Goal: Obtain resource: Obtain resource

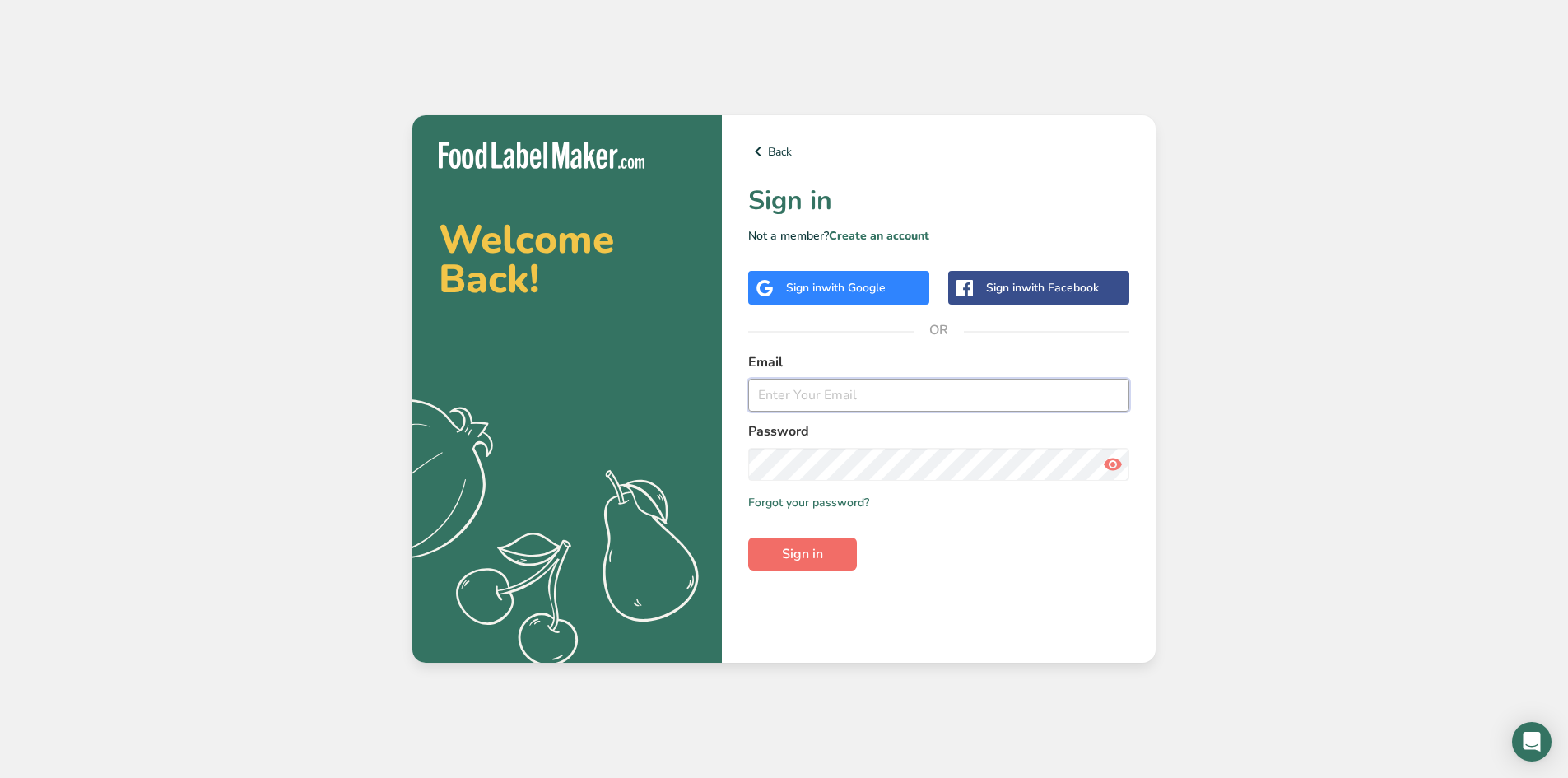
type input "[EMAIL_ADDRESS][DOMAIN_NAME]"
click at [826, 558] on button "Sign in" at bounding box center [802, 554] width 108 height 33
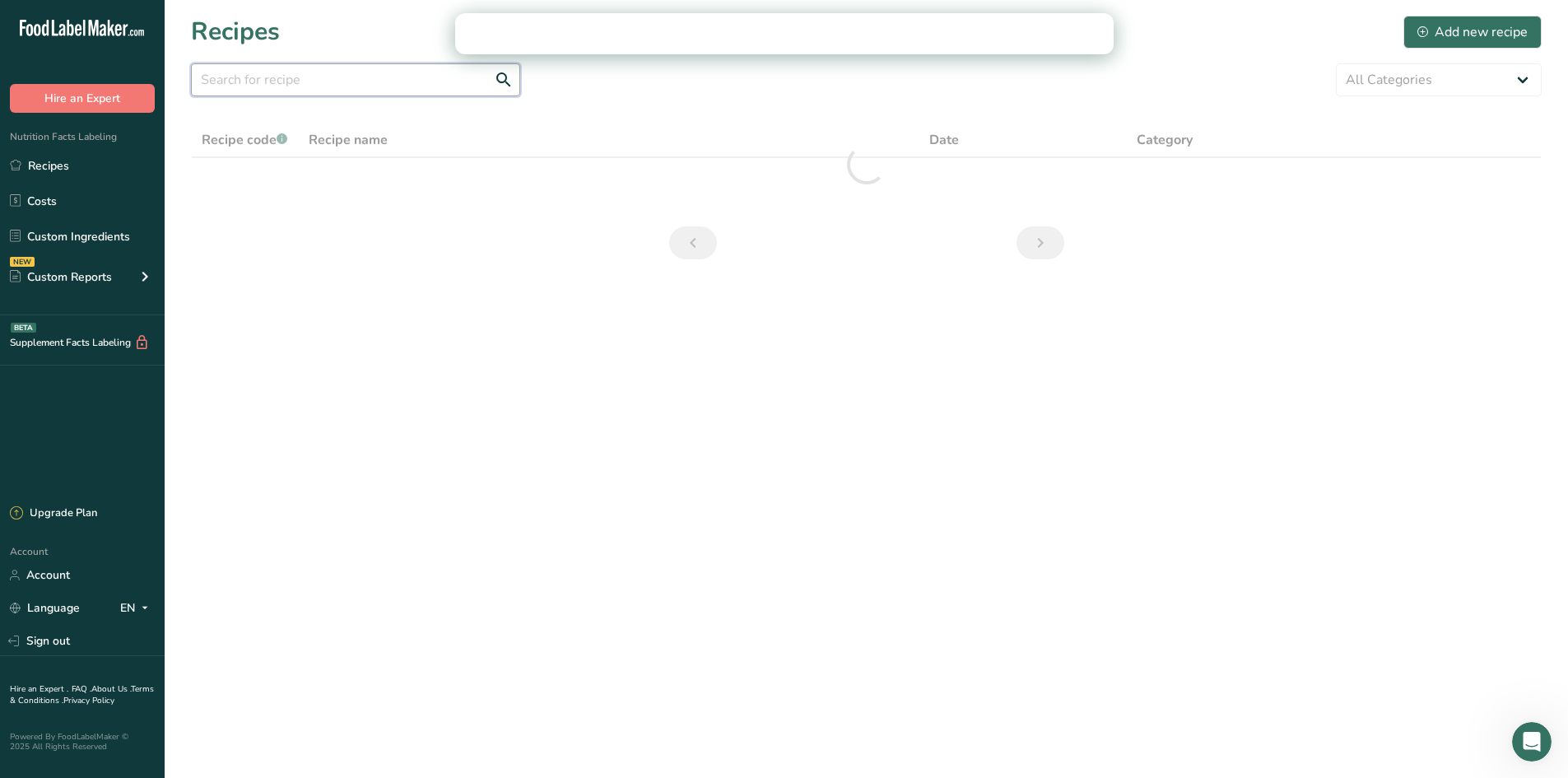
click at [293, 86] on input "text" at bounding box center [356, 80] width 330 height 33
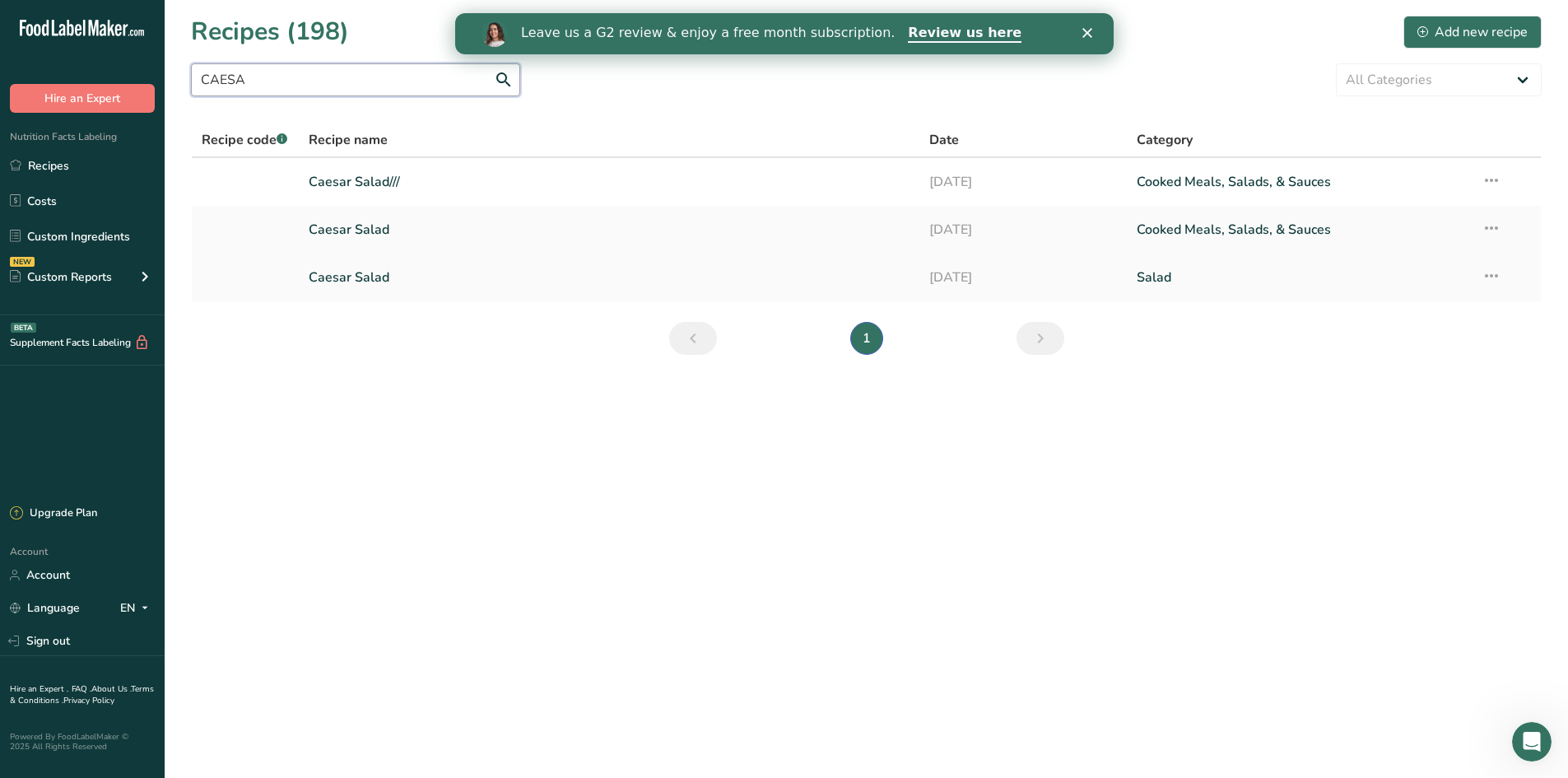
type input "CAESA"
click at [367, 276] on link "Caesar Salad" at bounding box center [609, 277] width 602 height 34
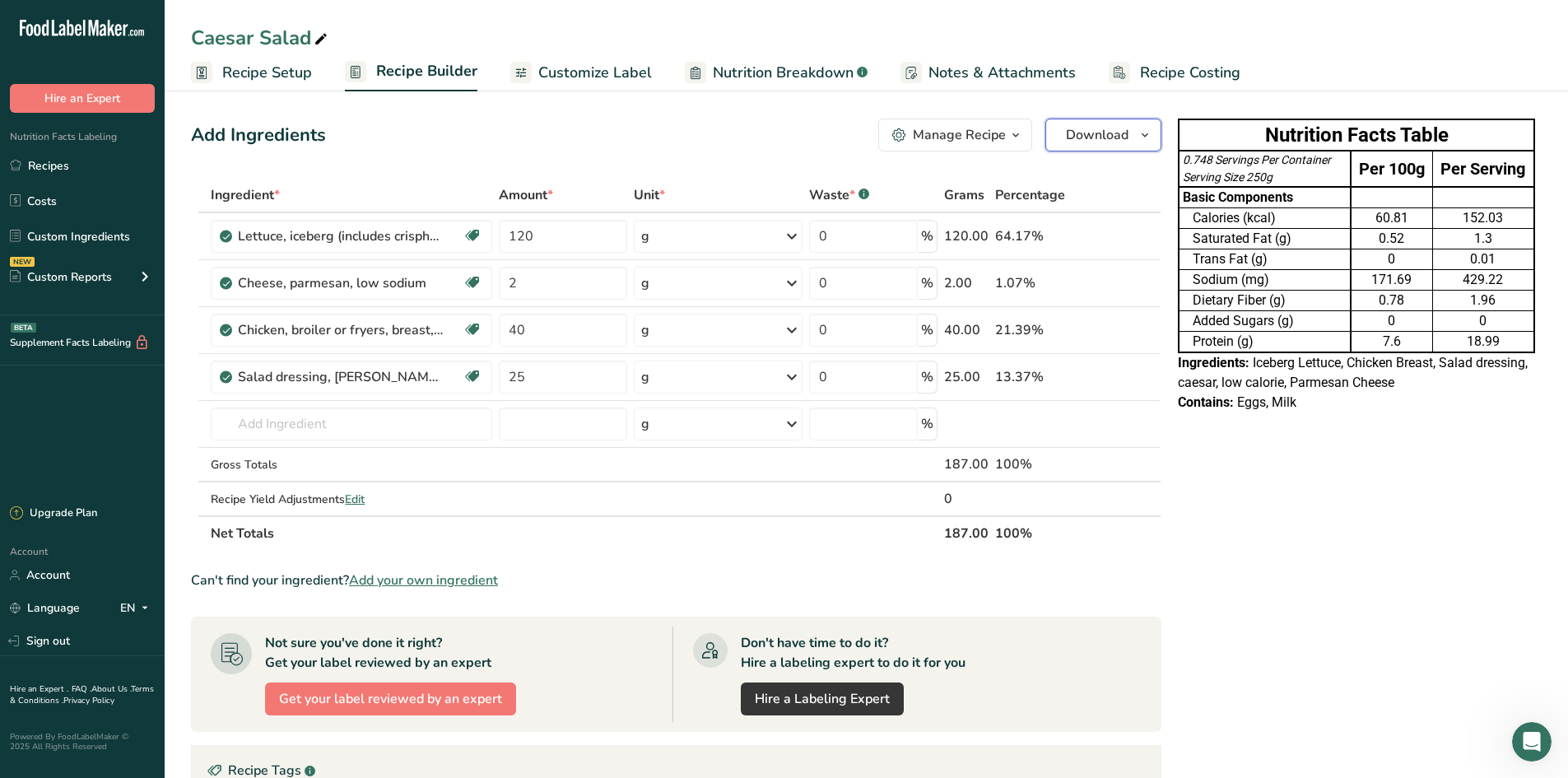
click at [1094, 135] on span "Download" at bounding box center [1097, 135] width 62 height 19
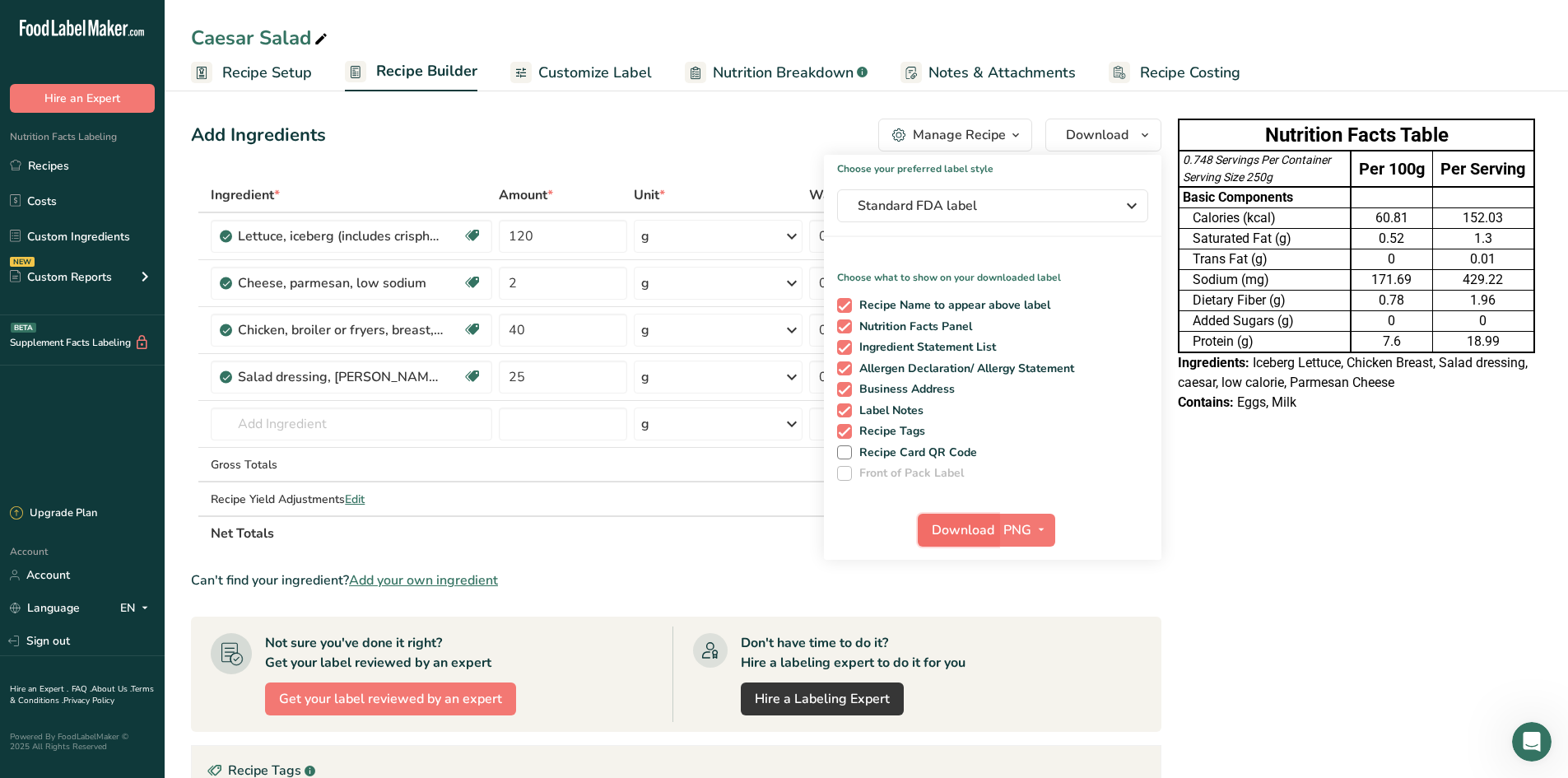
click at [968, 530] on span "Download" at bounding box center [963, 530] width 62 height 19
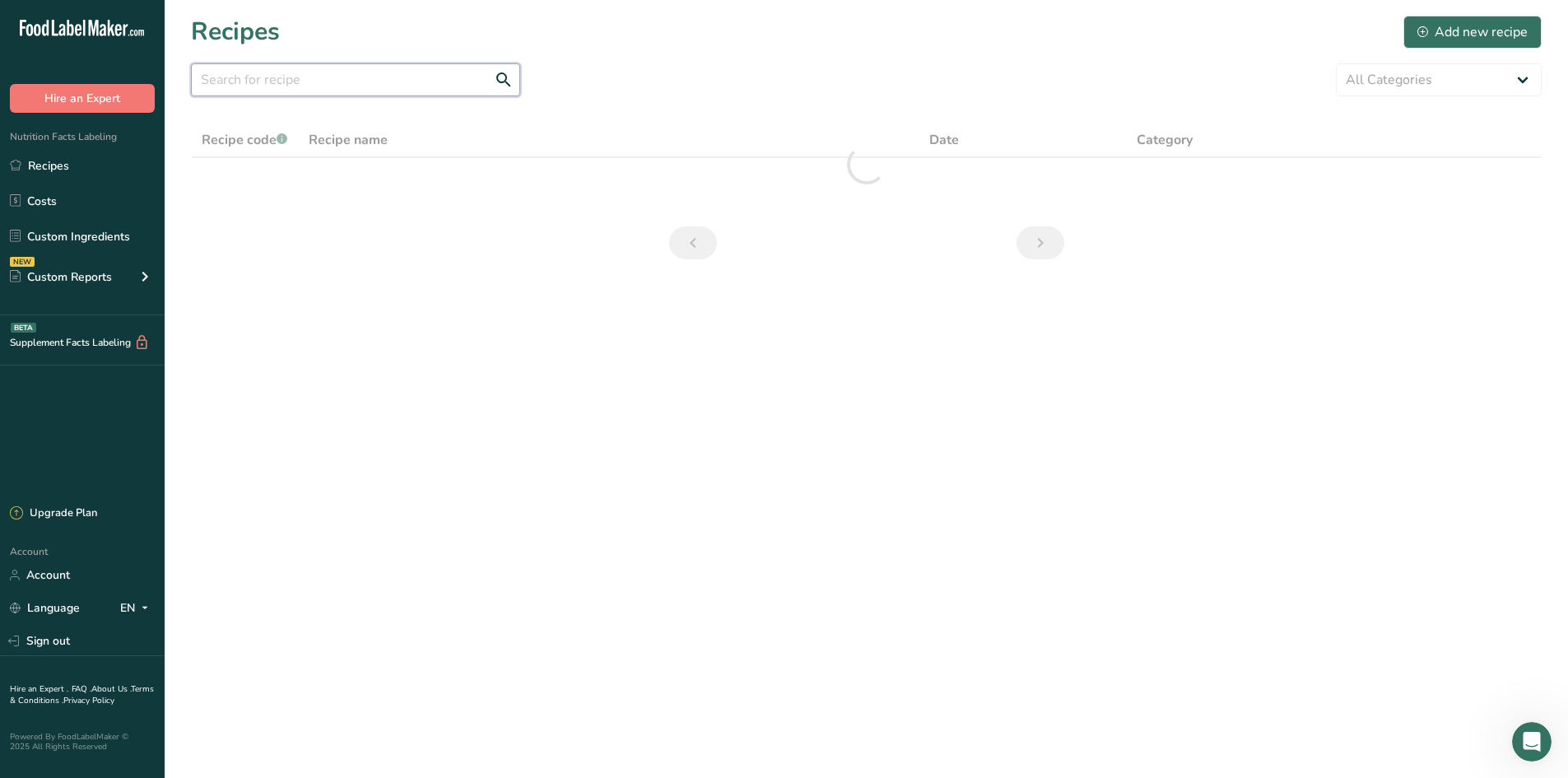
click at [311, 82] on input "text" at bounding box center [356, 80] width 330 height 33
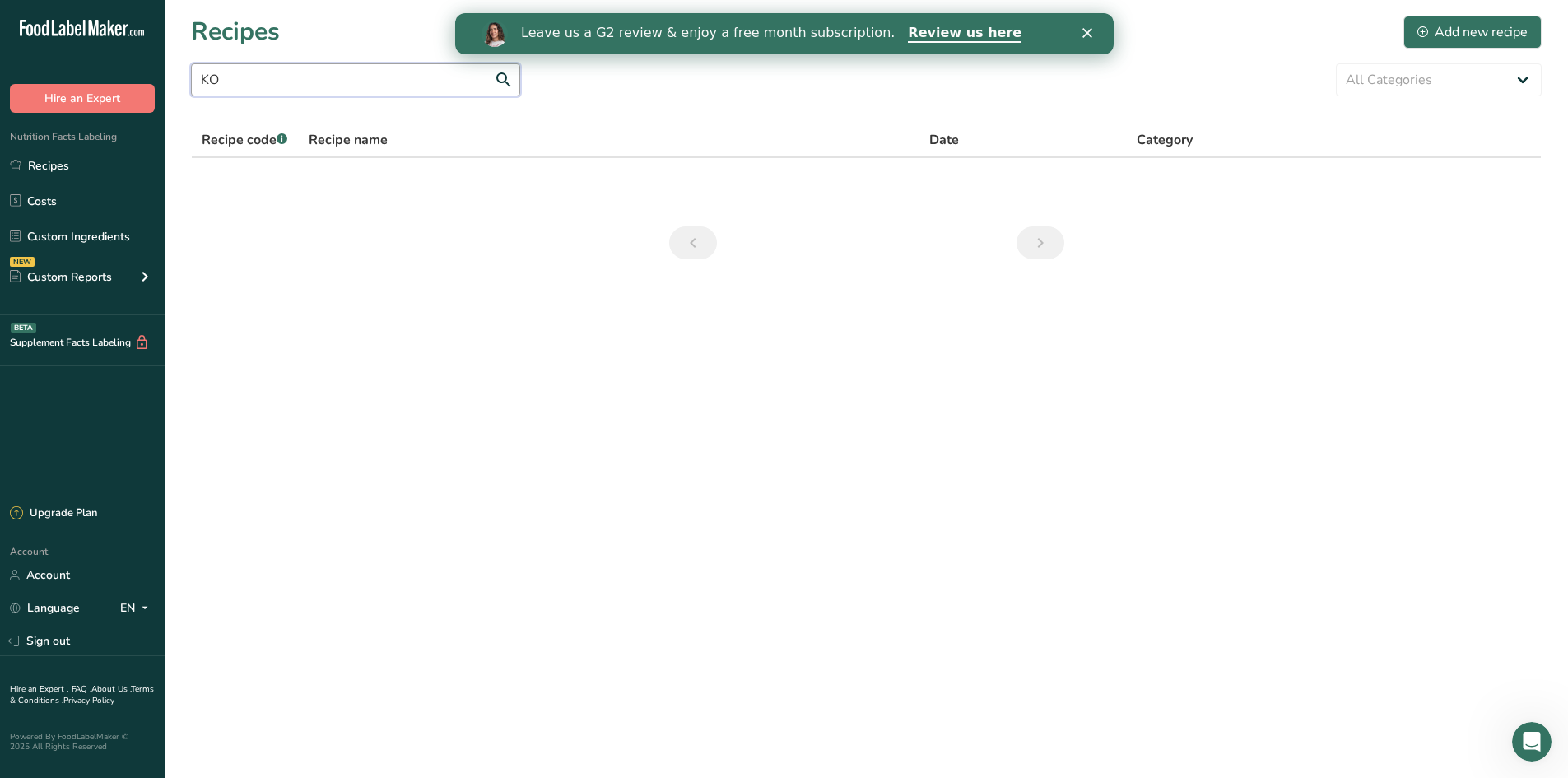
type input "K"
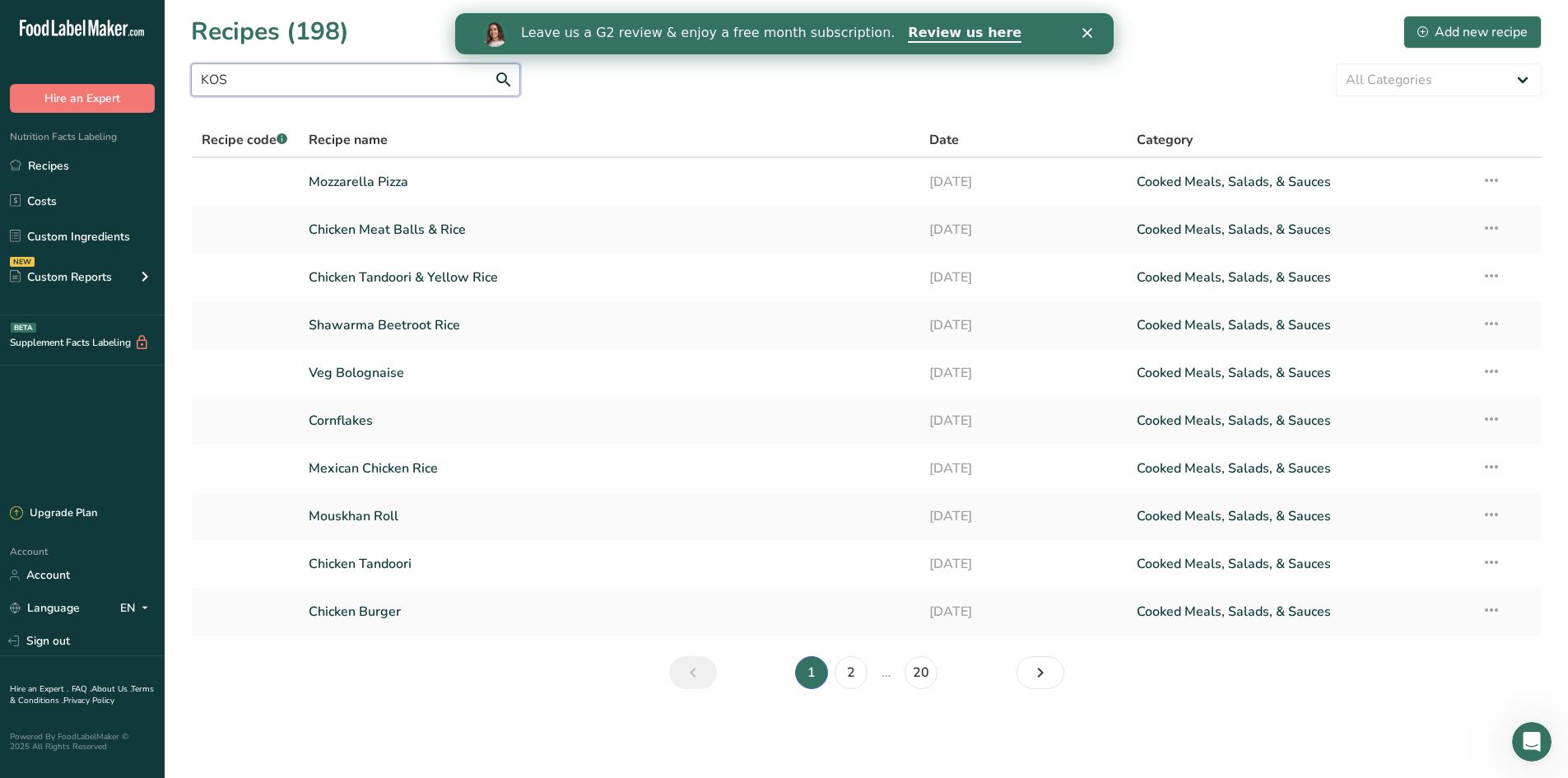
type input "KOS"
